Goal: Transaction & Acquisition: Purchase product/service

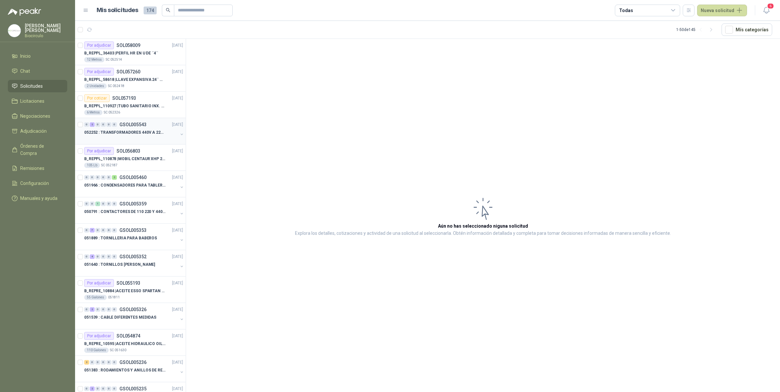
click at [134, 136] on p "052252 : TRANSFORMADORES 440V A 220 V" at bounding box center [124, 133] width 81 height 6
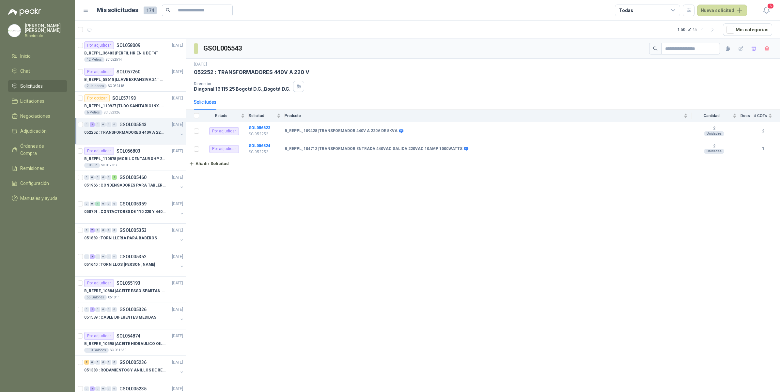
click at [179, 136] on icon "button" at bounding box center [181, 134] width 5 height 5
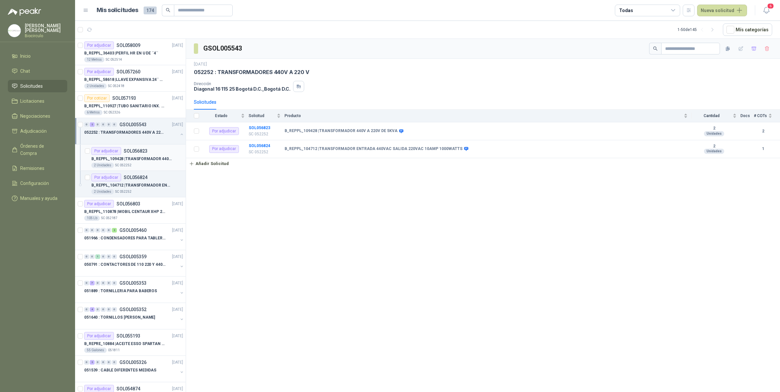
click at [157, 164] on div "2 Unidades SC 052252" at bounding box center [137, 165] width 92 height 5
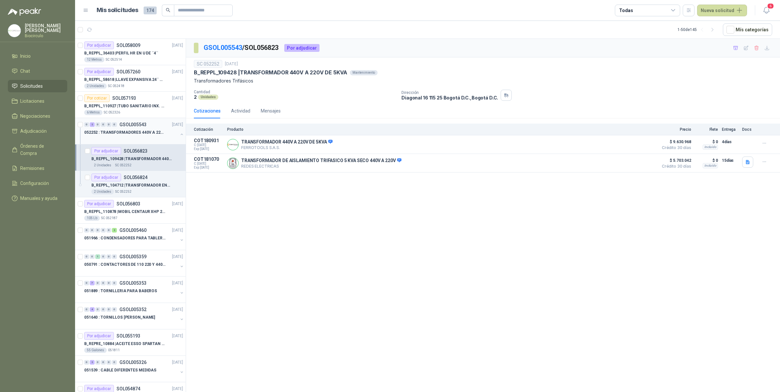
click at [228, 72] on p "B_REPPL_109428 | TRANSFORMADOR 440V A 220V DE 5KVA" at bounding box center [270, 72] width 153 height 7
click at [649, 162] on button "Detalles" at bounding box center [639, 163] width 31 height 9
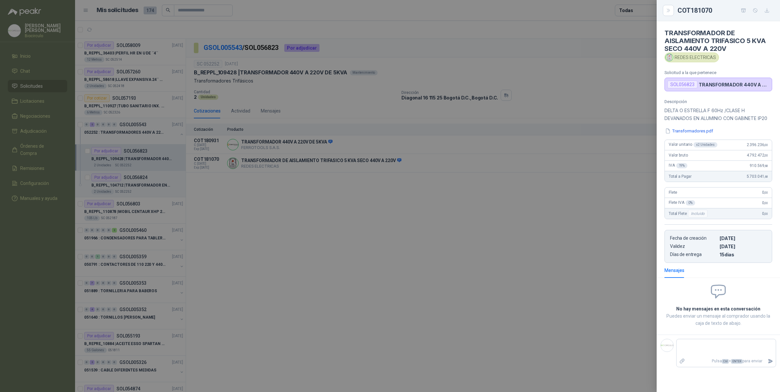
click at [765, 12] on icon "button" at bounding box center [767, 11] width 6 height 6
click at [741, 8] on icon "button" at bounding box center [743, 10] width 5 height 4
drag, startPoint x: 307, startPoint y: 190, endPoint x: 302, endPoint y: 191, distance: 5.1
click at [307, 190] on div at bounding box center [390, 196] width 780 height 392
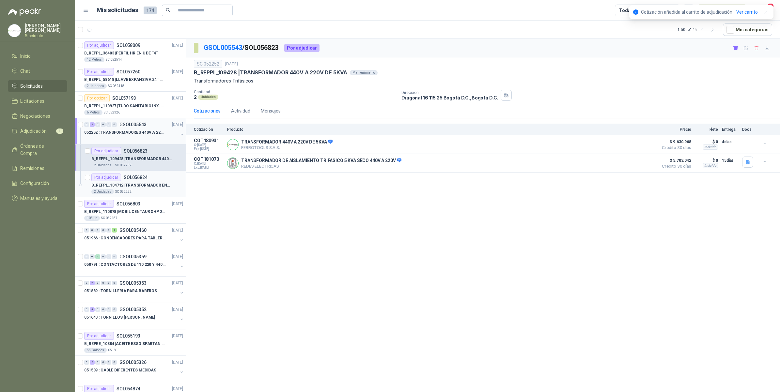
click at [132, 182] on div "B_REPPL_104712 | TRANSFORMADOR ENTRADA 440VAC SALIDA 220VAC 10AMP 1000WATTS" at bounding box center [137, 185] width 92 height 8
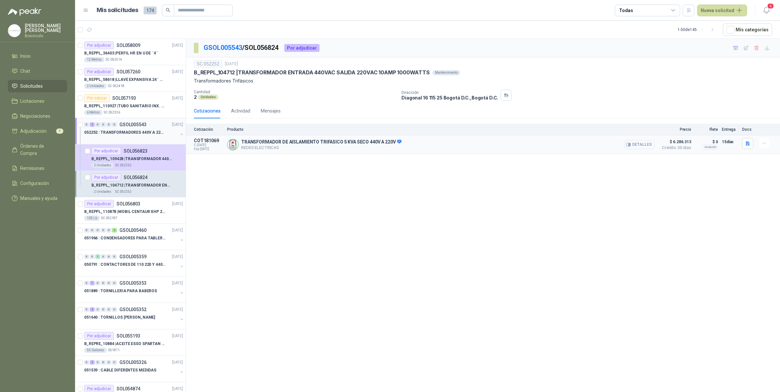
click at [647, 147] on button "Detalles" at bounding box center [639, 144] width 31 height 9
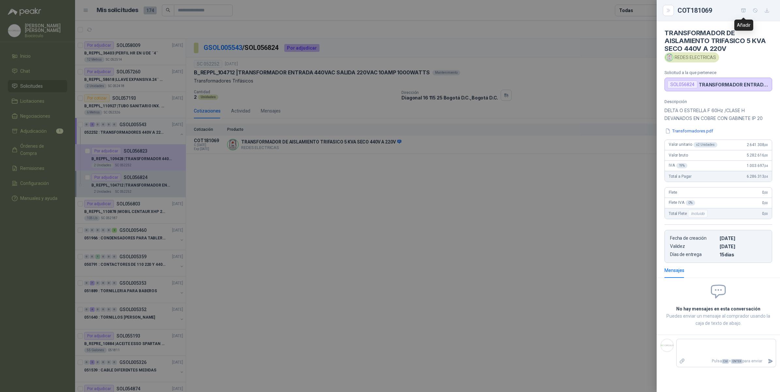
click at [743, 14] on button "button" at bounding box center [743, 10] width 10 height 10
click at [745, 9] on link "Ver carrito" at bounding box center [747, 11] width 22 height 7
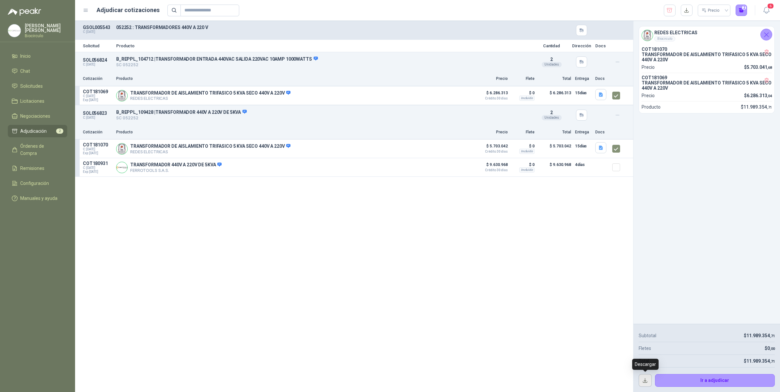
click at [641, 379] on button "button" at bounding box center [644, 380] width 13 height 13
click at [673, 14] on button "button" at bounding box center [670, 11] width 12 height 12
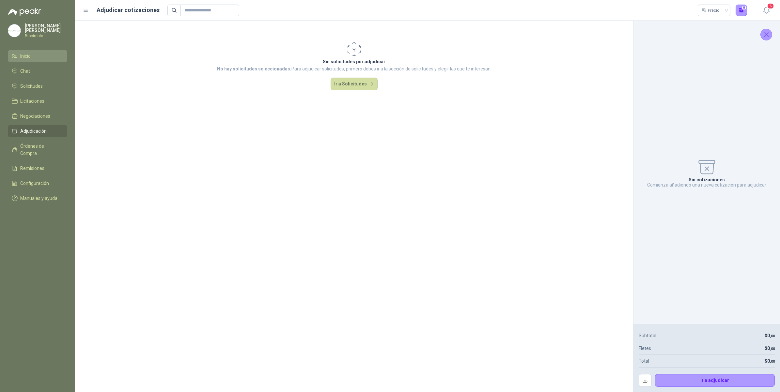
click at [34, 56] on li "Inicio" at bounding box center [38, 56] width 52 height 7
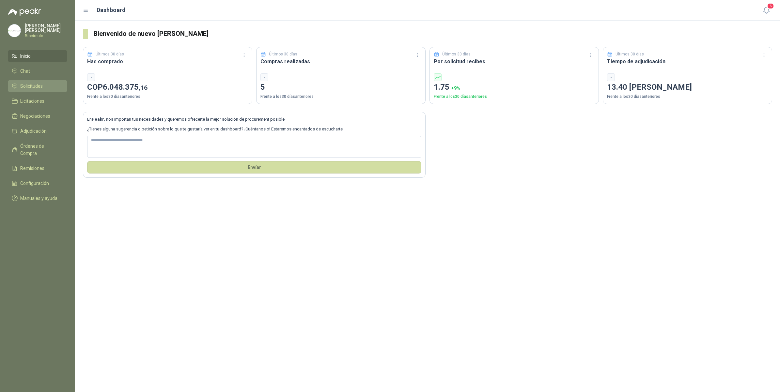
click at [36, 85] on span "Solicitudes" at bounding box center [31, 86] width 23 height 7
